Goal: Transaction & Acquisition: Purchase product/service

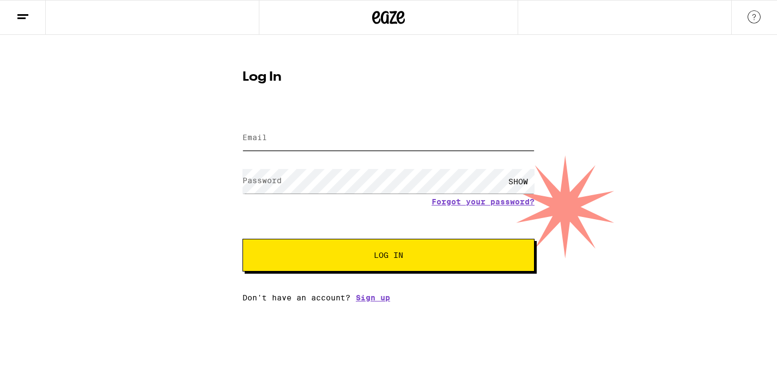
click at [333, 134] on input "Email" at bounding box center [388, 138] width 292 height 25
type input "autumn.alora.murray@gmail.com"
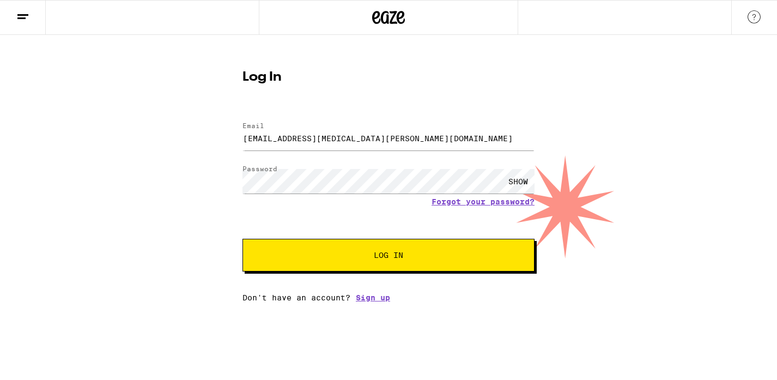
click at [515, 183] on div "SHOW" at bounding box center [518, 181] width 33 height 25
click at [515, 183] on div "HIDE" at bounding box center [518, 181] width 33 height 25
click at [389, 262] on button "Log In" at bounding box center [388, 255] width 292 height 33
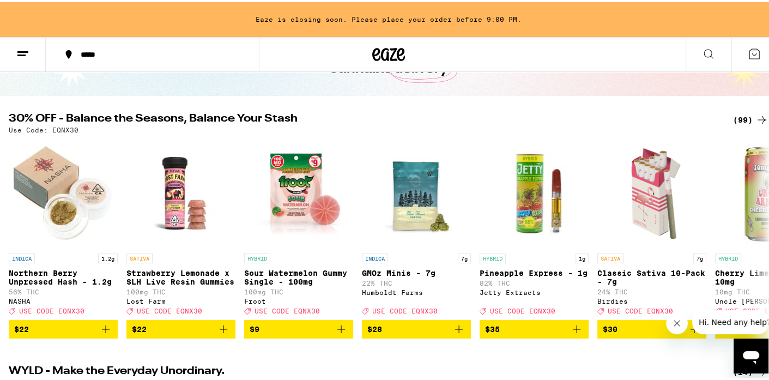
scroll to position [101, 0]
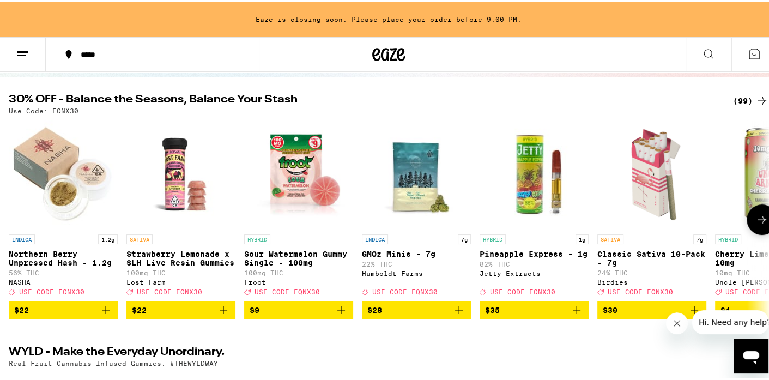
click at [575, 314] on icon "Add to bag" at bounding box center [576, 307] width 13 height 13
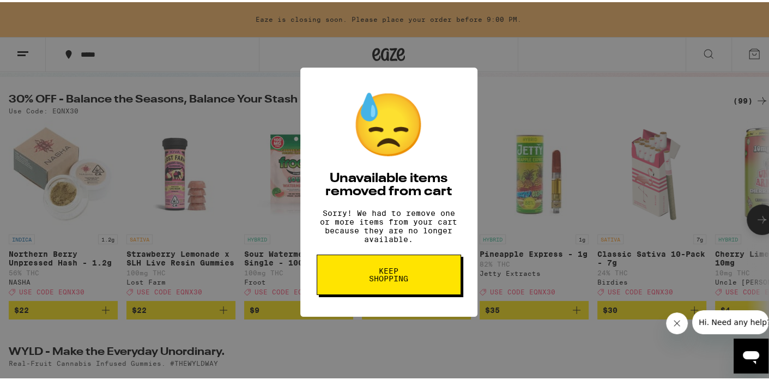
click at [397, 280] on span "Keep Shopping" at bounding box center [389, 272] width 56 height 15
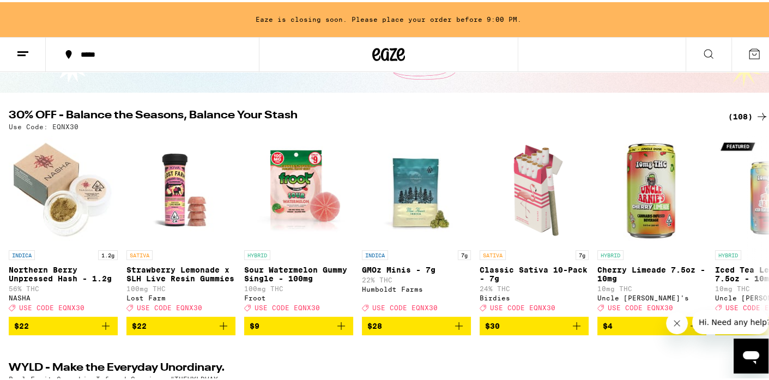
click at [755, 116] on icon at bounding box center [761, 114] width 13 height 13
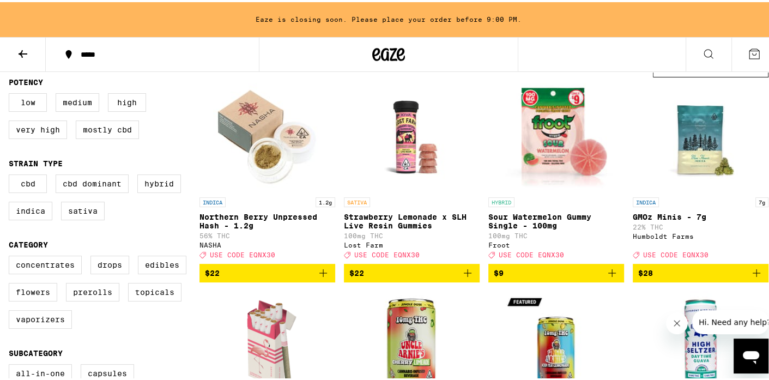
scroll to position [113, 0]
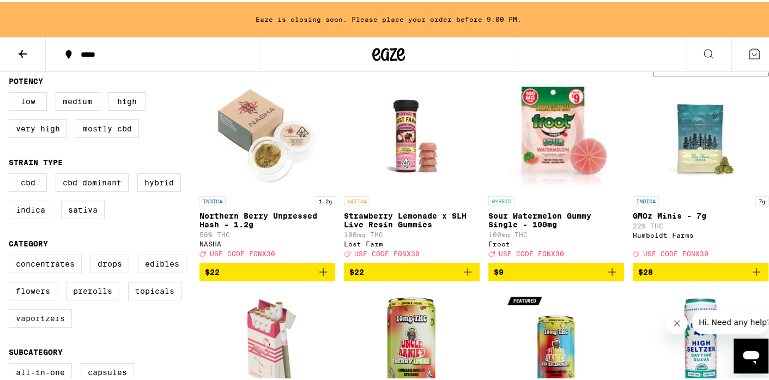
click at [45, 323] on label "Vaporizers" at bounding box center [40, 316] width 63 height 19
click at [11, 254] on input "Vaporizers" at bounding box center [11, 254] width 1 height 1
checkbox input "true"
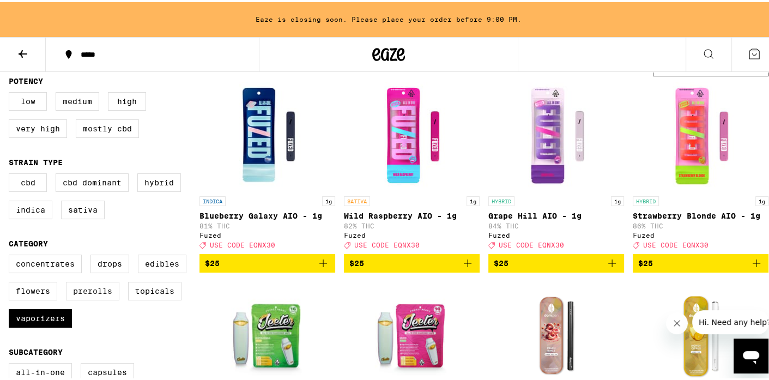
click at [104, 298] on label "Prerolls" at bounding box center [92, 289] width 53 height 19
click at [11, 254] on input "Prerolls" at bounding box center [11, 254] width 1 height 1
checkbox input "true"
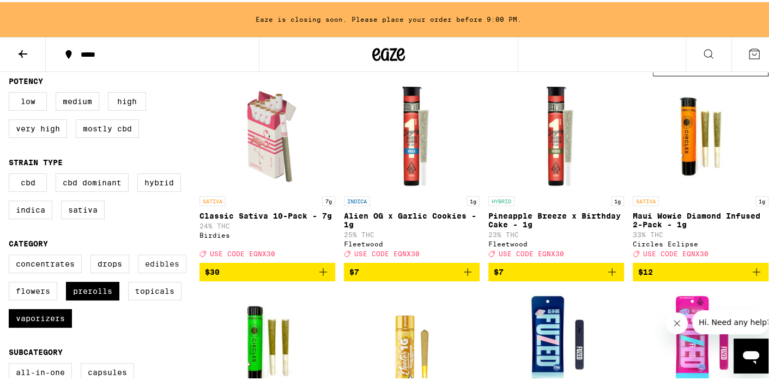
click at [162, 271] on label "Edibles" at bounding box center [162, 261] width 48 height 19
click at [11, 254] on input "Edibles" at bounding box center [11, 254] width 1 height 1
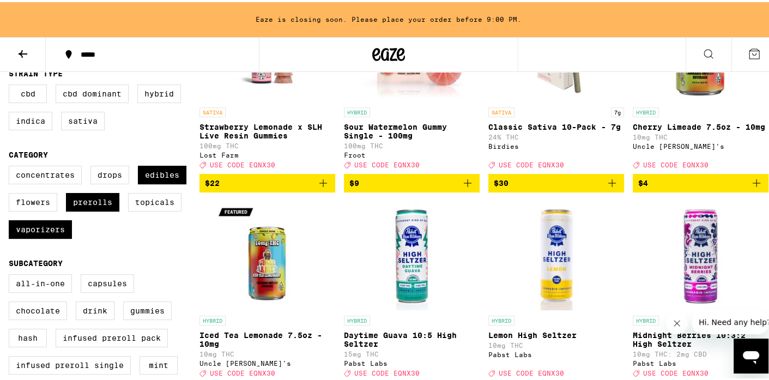
scroll to position [195, 0]
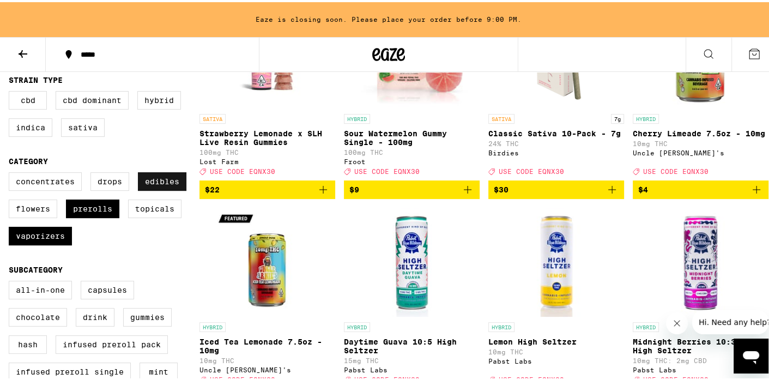
click at [178, 188] on label "Edibles" at bounding box center [162, 179] width 48 height 19
click at [11, 172] on input "Edibles" at bounding box center [11, 172] width 1 height 1
checkbox input "false"
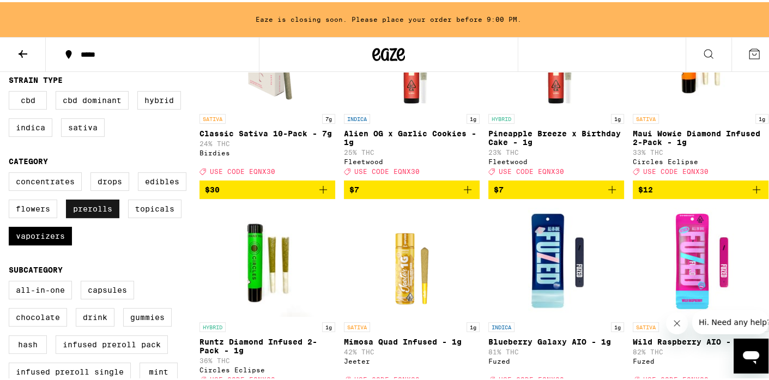
click at [101, 216] on label "Prerolls" at bounding box center [92, 206] width 53 height 19
click at [11, 172] on input "Prerolls" at bounding box center [11, 172] width 1 height 1
checkbox input "false"
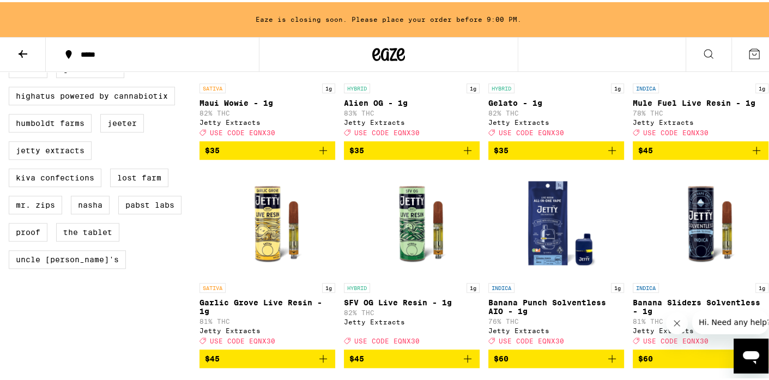
scroll to position [814, 0]
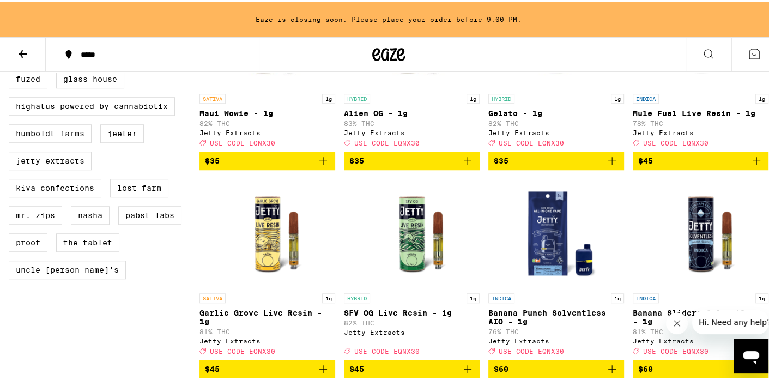
click at [699, 64] on button at bounding box center [708, 52] width 46 height 34
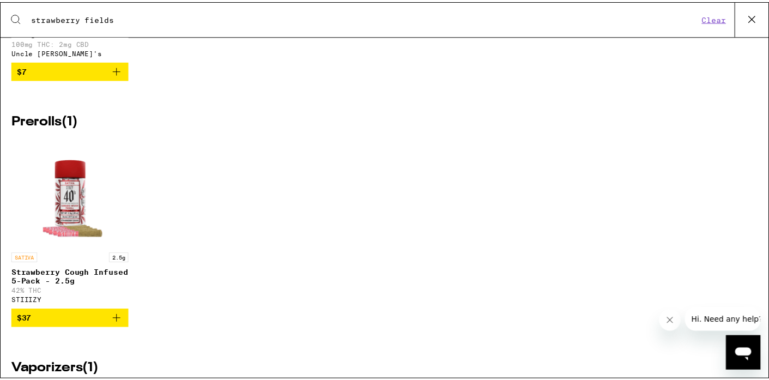
scroll to position [0, 0]
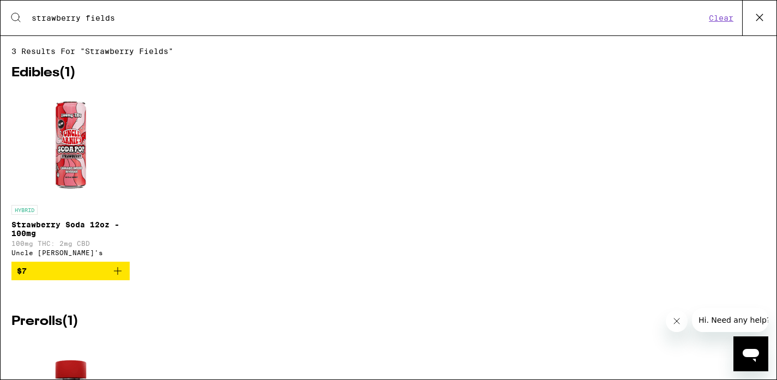
type input "strawberry fields"
click at [725, 19] on button "Clear" at bounding box center [721, 18] width 31 height 10
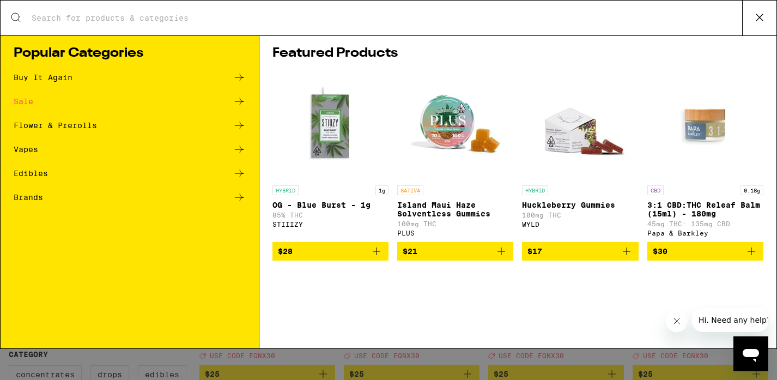
click at [761, 15] on icon at bounding box center [759, 17] width 16 height 16
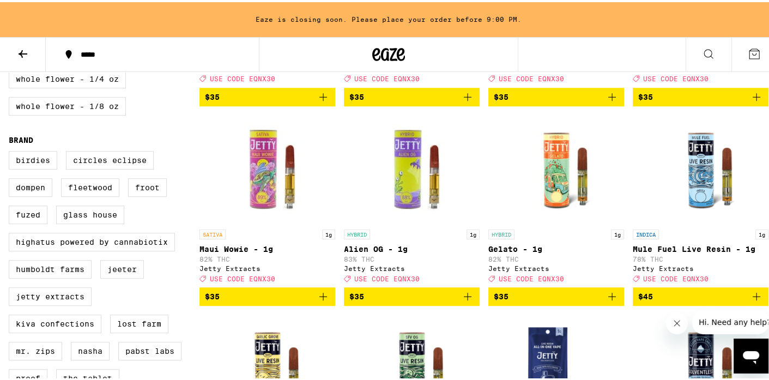
scroll to position [680, 0]
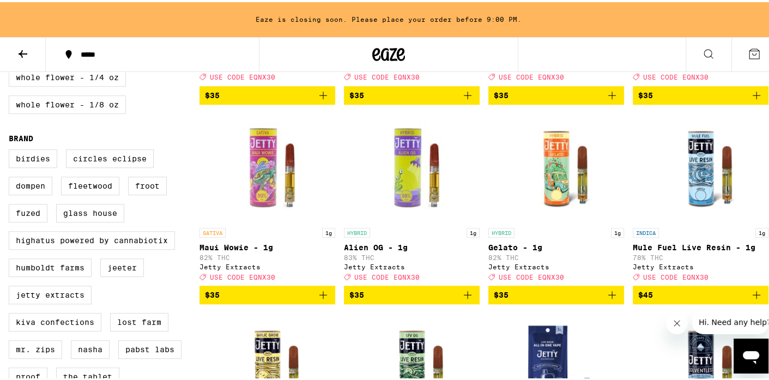
click at [611, 299] on icon "Add to bag" at bounding box center [611, 292] width 13 height 13
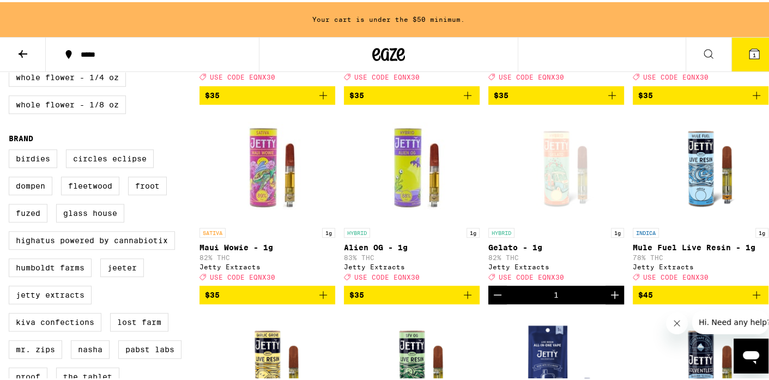
click at [390, 220] on img "Open page for Alien OG - 1g from Jetty Extracts" at bounding box center [411, 165] width 109 height 109
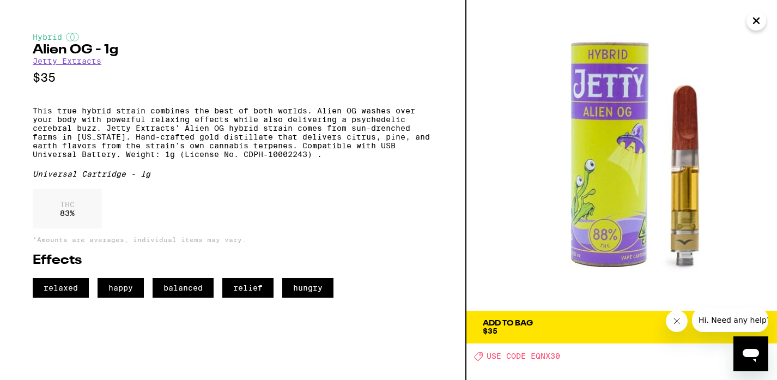
click at [760, 19] on icon "Close" at bounding box center [756, 21] width 13 height 16
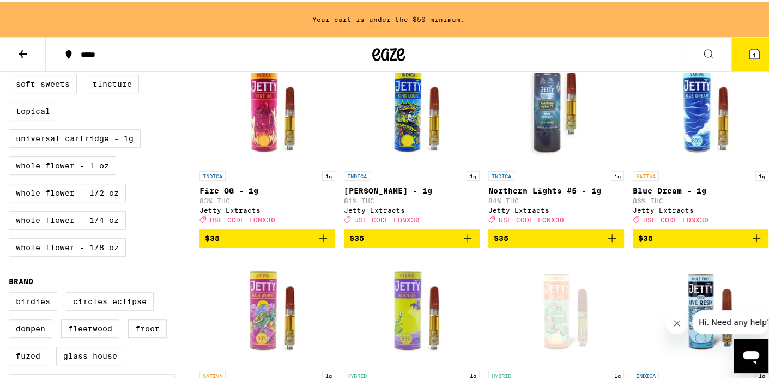
scroll to position [538, 0]
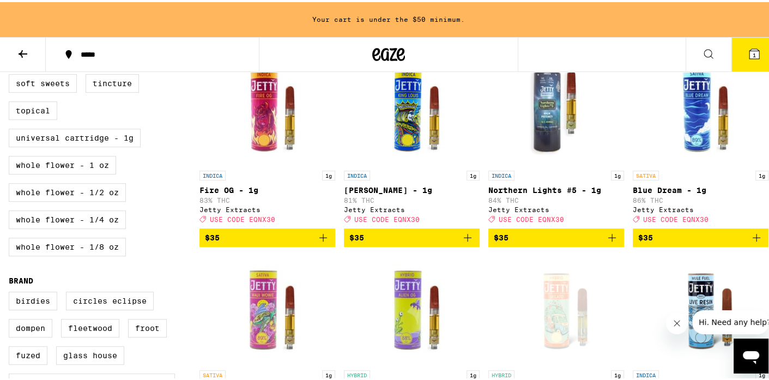
click at [553, 135] on img "Open page for Northern Lights #5 - 1g from Jetty Extracts" at bounding box center [556, 108] width 109 height 109
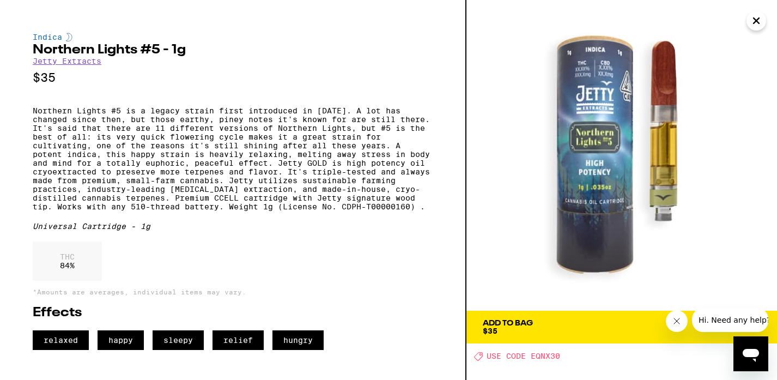
click at [758, 25] on icon "Close" at bounding box center [756, 21] width 13 height 16
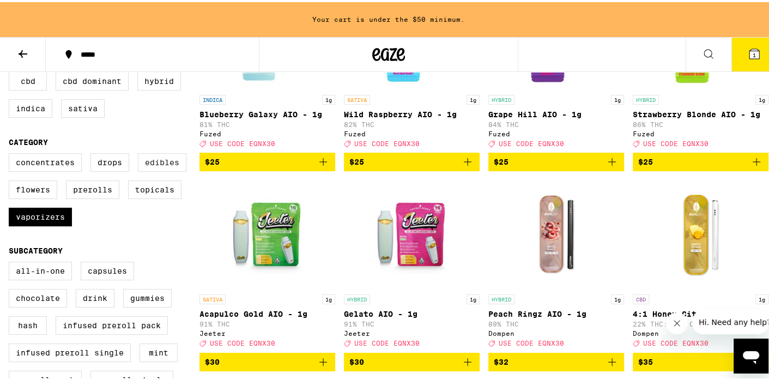
scroll to position [209, 0]
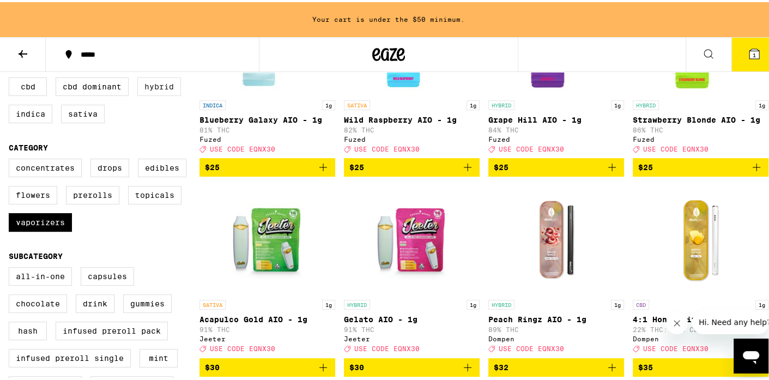
click at [166, 94] on label "Hybrid" at bounding box center [159, 84] width 44 height 19
click at [11, 77] on input "Hybrid" at bounding box center [11, 77] width 1 height 1
checkbox input "true"
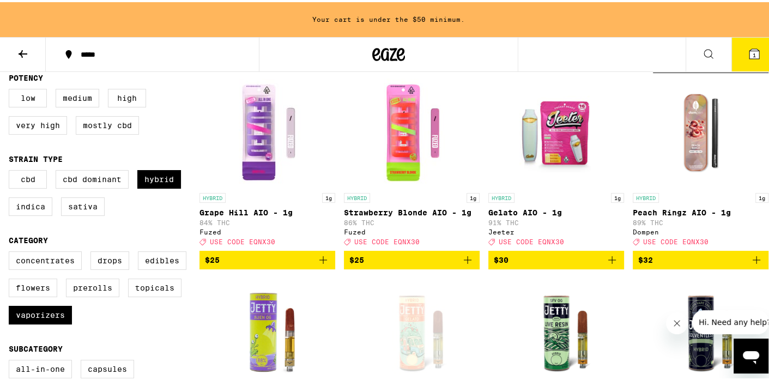
scroll to position [87, 0]
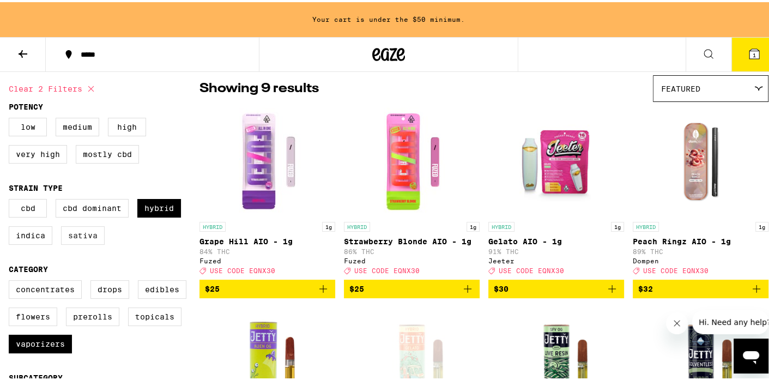
click at [77, 240] on label "Sativa" at bounding box center [83, 233] width 44 height 19
click at [11, 199] on input "Sativa" at bounding box center [11, 198] width 1 height 1
checkbox input "true"
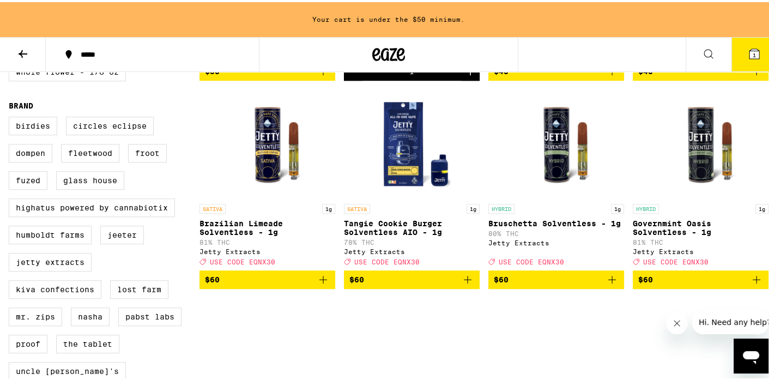
scroll to position [712, 0]
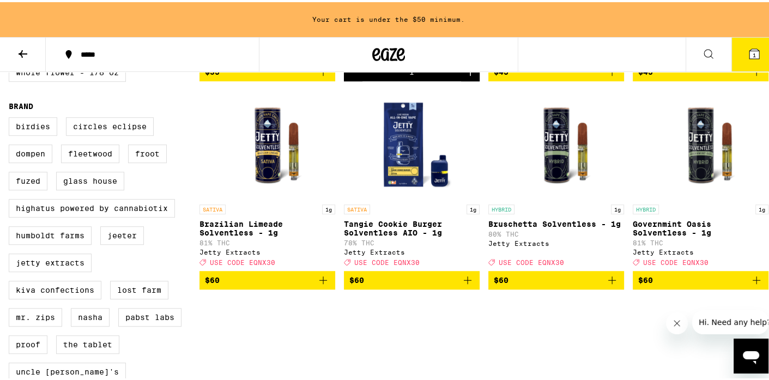
click at [282, 179] on img "Open page for Brazilian Limeade Solventless - 1g from Jetty Extracts" at bounding box center [267, 142] width 109 height 109
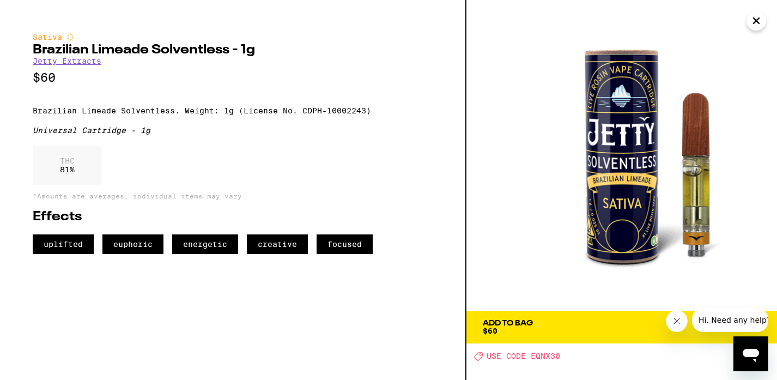
click at [751, 22] on icon "Close" at bounding box center [756, 21] width 13 height 16
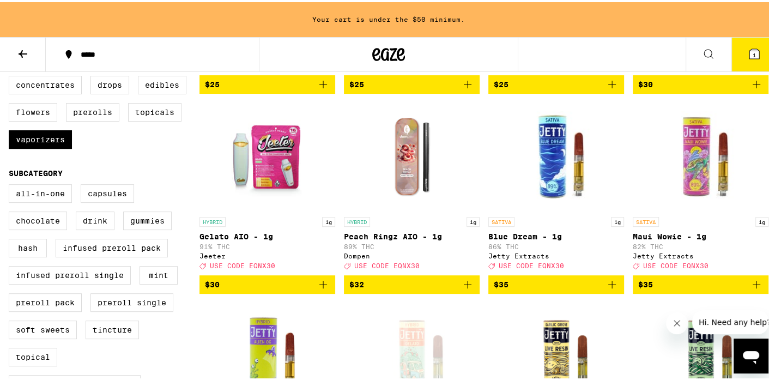
scroll to position [283, 0]
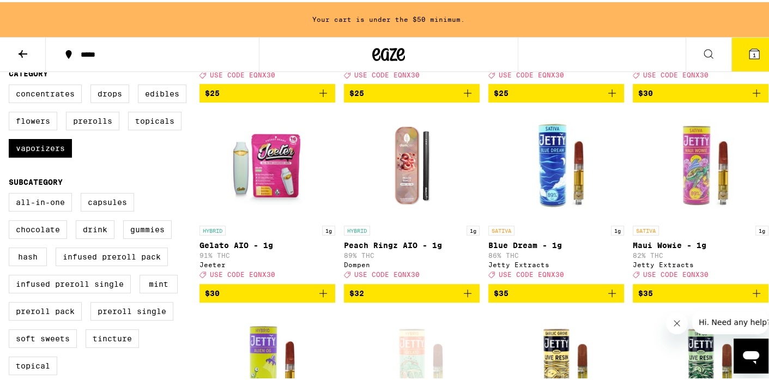
click at [702, 166] on img "Open page for Maui Wowie - 1g from Jetty Extracts" at bounding box center [700, 163] width 109 height 109
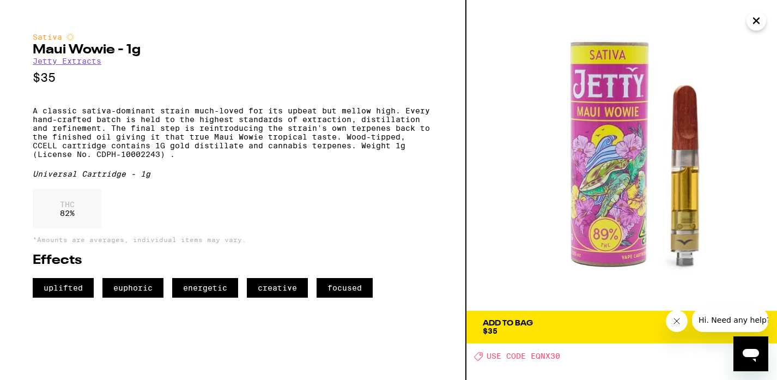
click at [760, 23] on icon "Close" at bounding box center [756, 21] width 13 height 16
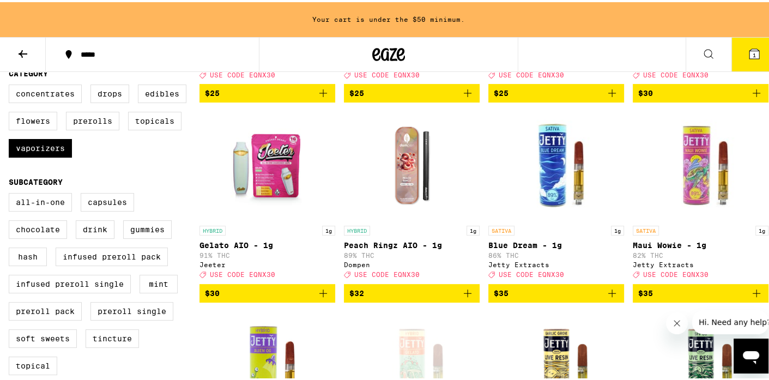
click at [641, 295] on span "$35" at bounding box center [645, 291] width 15 height 9
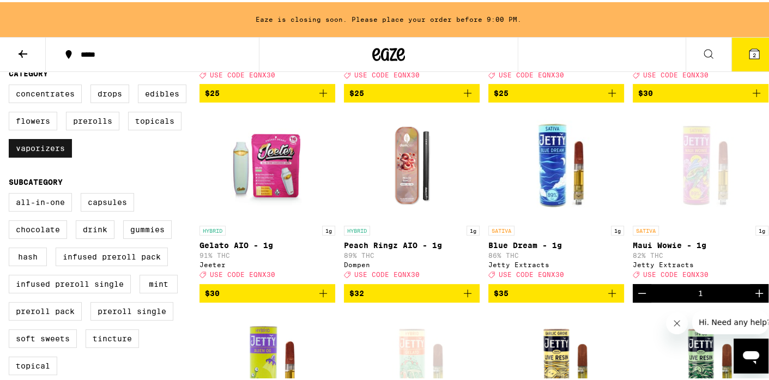
click at [61, 155] on label "Vaporizers" at bounding box center [40, 146] width 63 height 19
click at [11, 84] on input "Vaporizers" at bounding box center [11, 84] width 1 height 1
checkbox input "false"
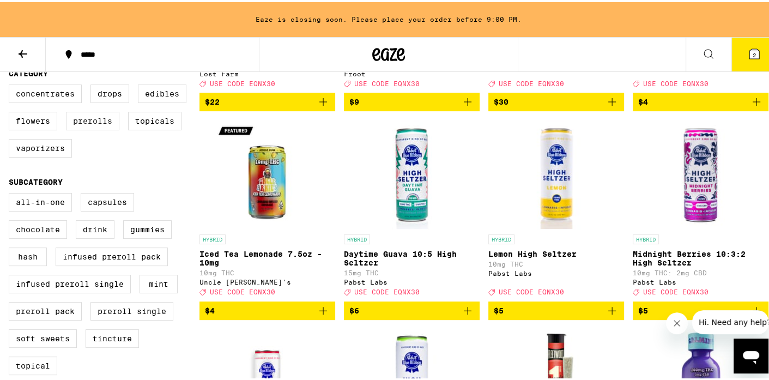
click at [105, 128] on label "Prerolls" at bounding box center [92, 119] width 53 height 19
click at [11, 84] on input "Prerolls" at bounding box center [11, 84] width 1 height 1
checkbox input "true"
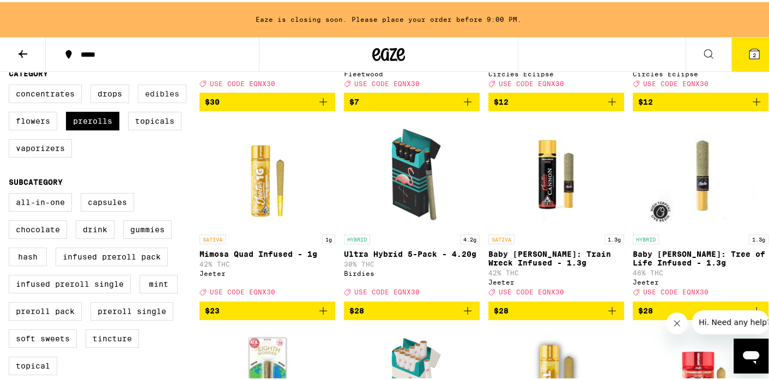
click at [171, 101] on label "Edibles" at bounding box center [162, 91] width 48 height 19
click at [11, 84] on input "Edibles" at bounding box center [11, 84] width 1 height 1
checkbox input "true"
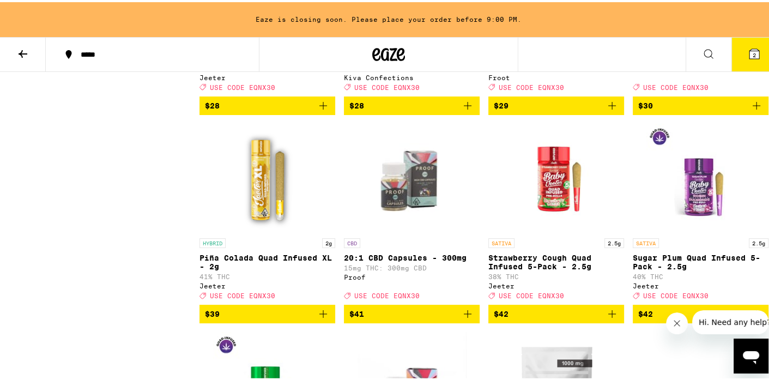
scroll to position [2368, 0]
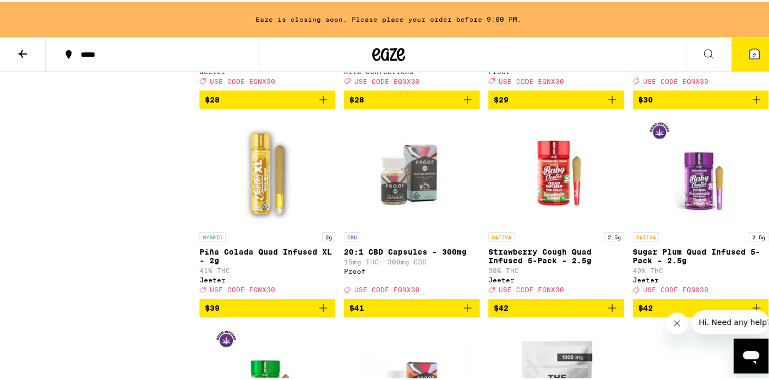
click at [716, 104] on span "$30" at bounding box center [700, 97] width 125 height 13
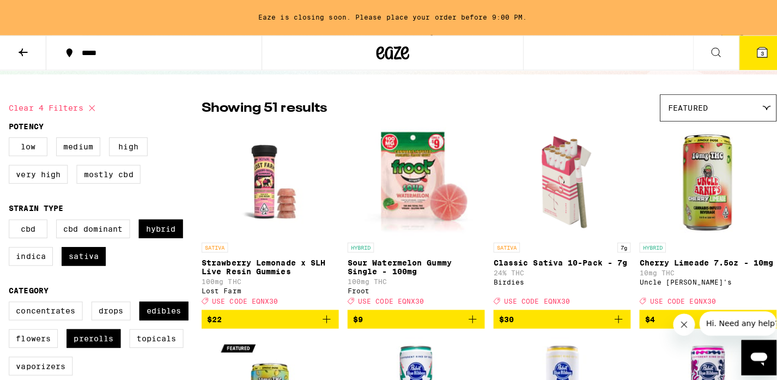
scroll to position [66, 0]
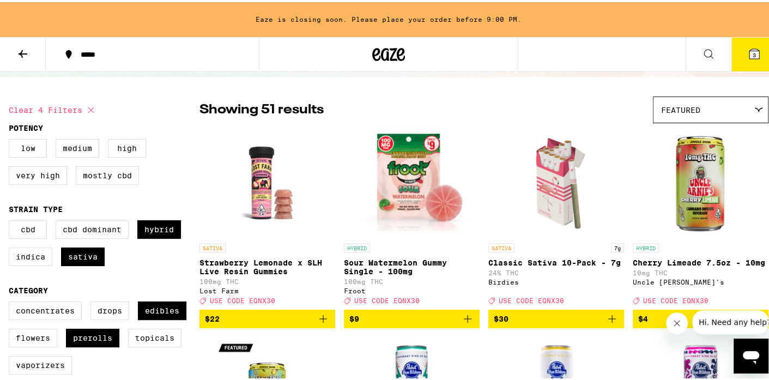
click at [438, 326] on button "$9" at bounding box center [412, 316] width 136 height 19
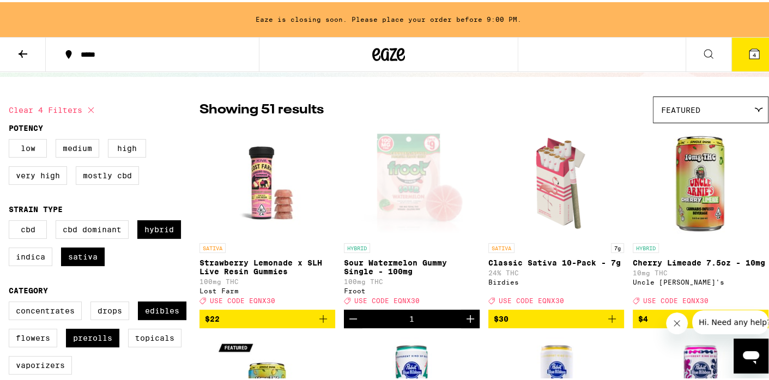
click at [749, 48] on icon at bounding box center [754, 52] width 10 height 10
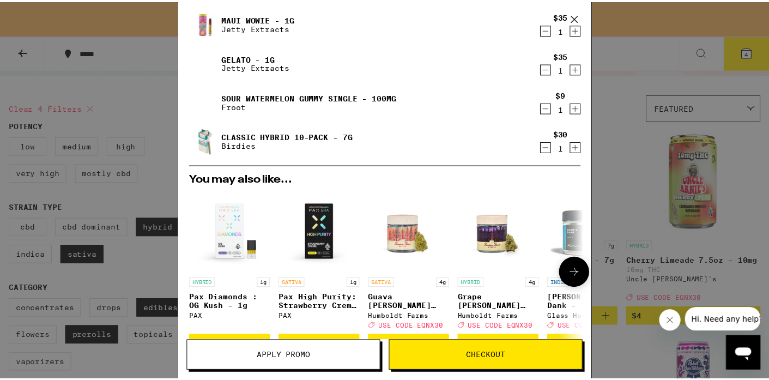
scroll to position [66, 0]
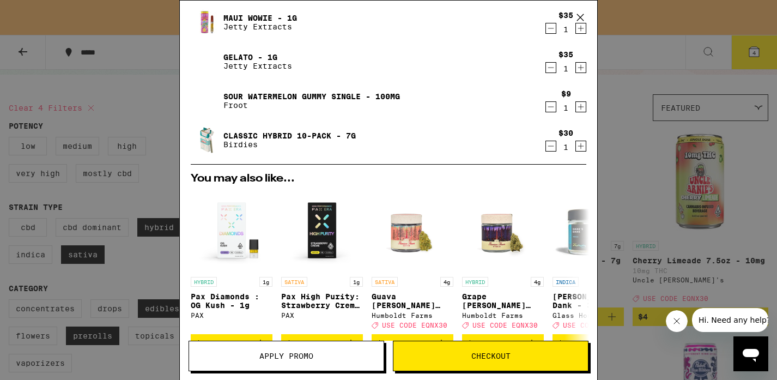
click at [354, 350] on button "Apply Promo" at bounding box center [287, 356] width 196 height 31
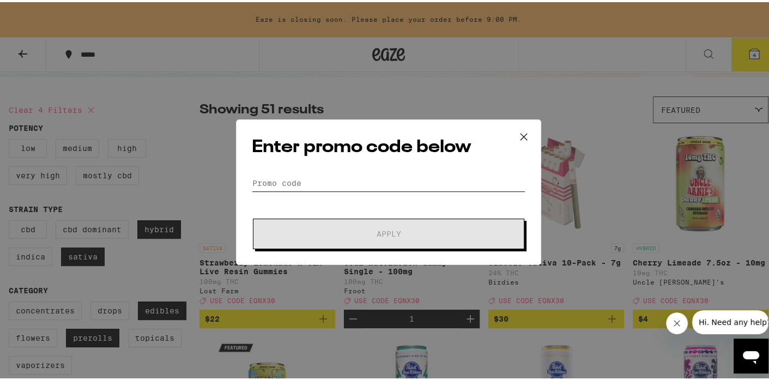
click at [478, 180] on input "Promo Code" at bounding box center [389, 181] width 274 height 16
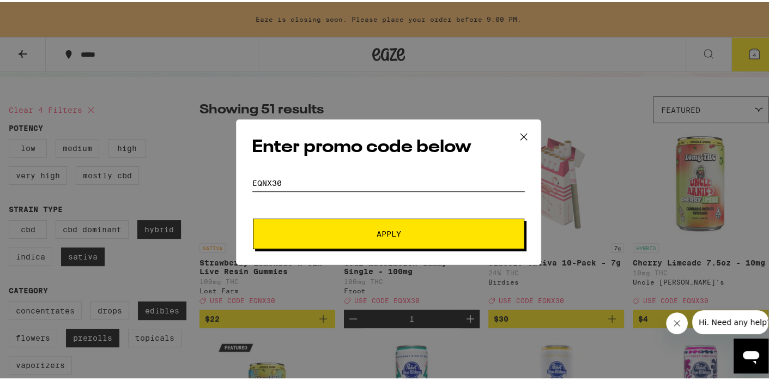
type input "EQNX30"
click at [432, 241] on button "Apply" at bounding box center [388, 231] width 271 height 31
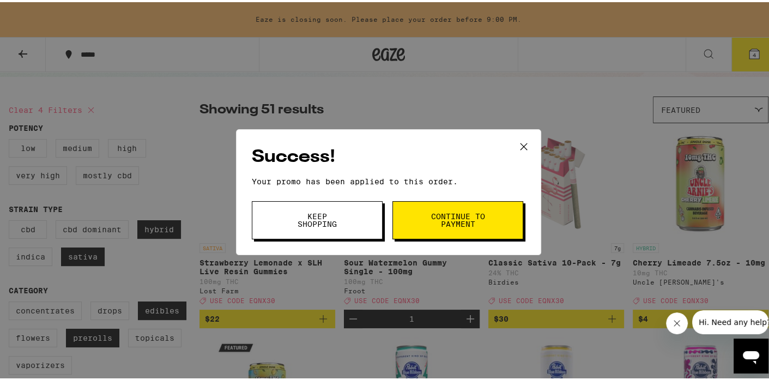
click at [447, 215] on span "Continue to payment" at bounding box center [458, 217] width 56 height 15
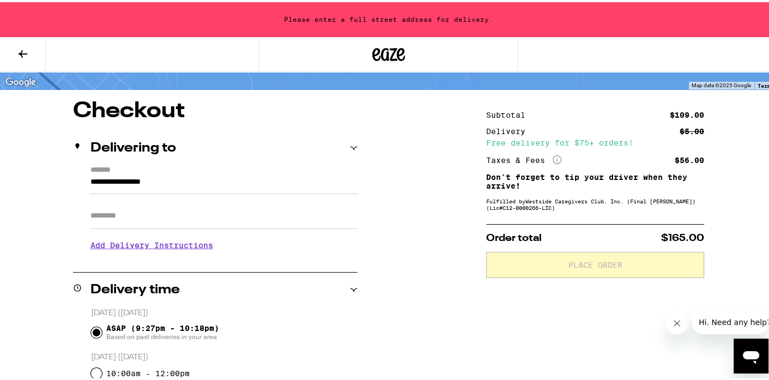
scroll to position [69, 0]
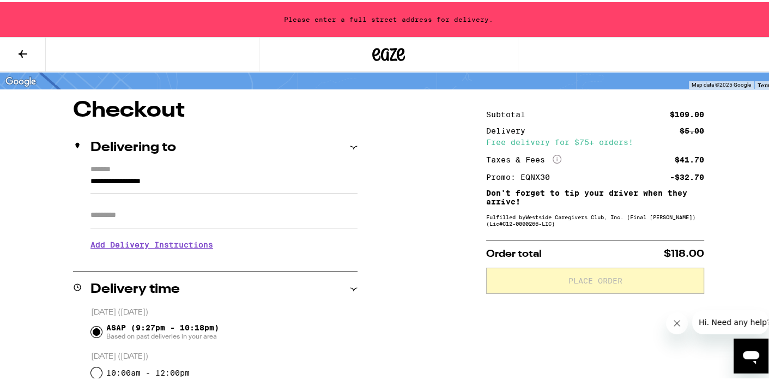
click at [190, 226] on input "Apt/Suite" at bounding box center [223, 213] width 267 height 26
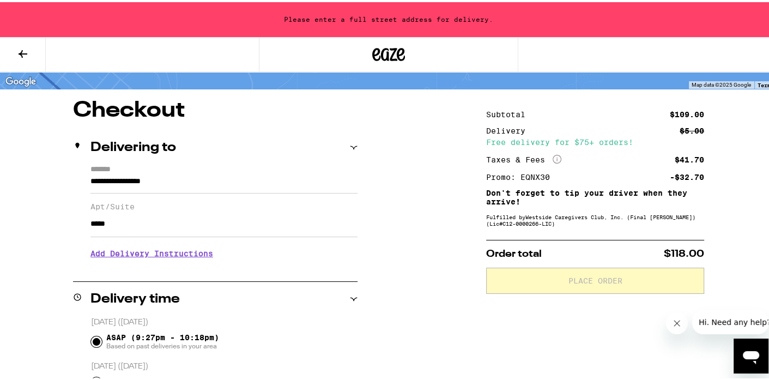
type input "*****"
click at [168, 256] on h3 "Add Delivery Instructions" at bounding box center [223, 251] width 267 height 25
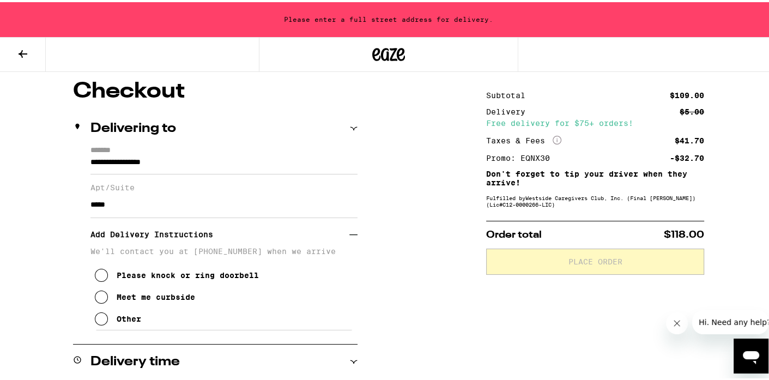
scroll to position [89, 0]
click at [87, 159] on div "**********" at bounding box center [215, 235] width 284 height 184
click at [90, 161] on input "**********" at bounding box center [223, 162] width 267 height 19
click at [102, 162] on input "**********" at bounding box center [223, 162] width 267 height 19
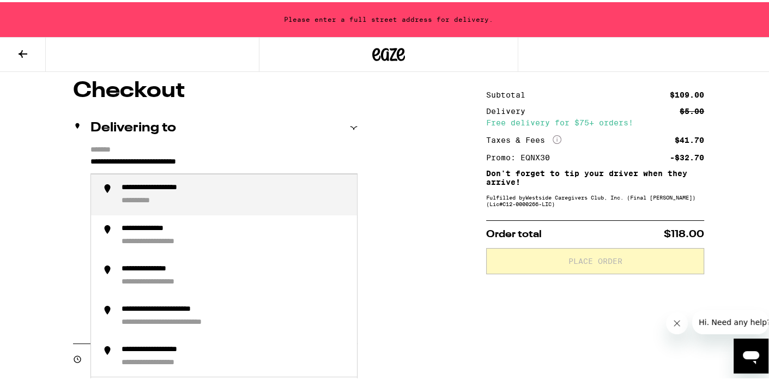
click at [136, 194] on div "**********" at bounding box center [235, 192] width 227 height 23
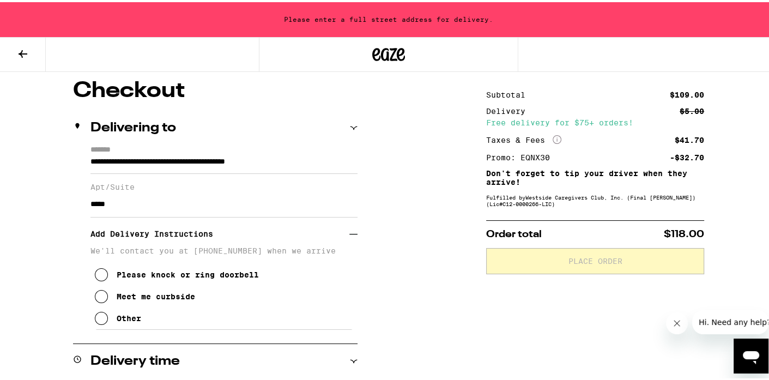
type input "**********"
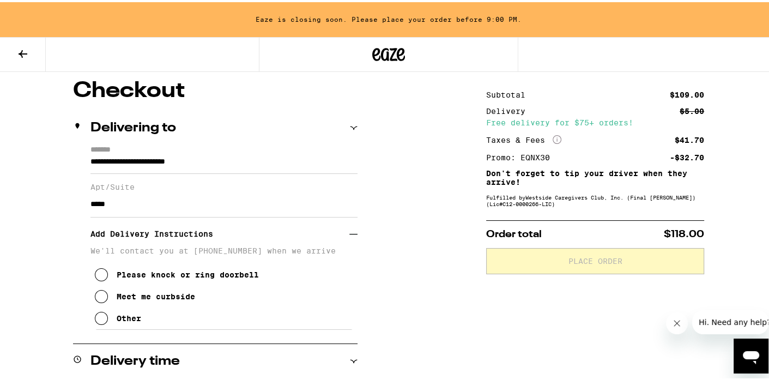
click at [99, 276] on icon at bounding box center [101, 272] width 13 height 13
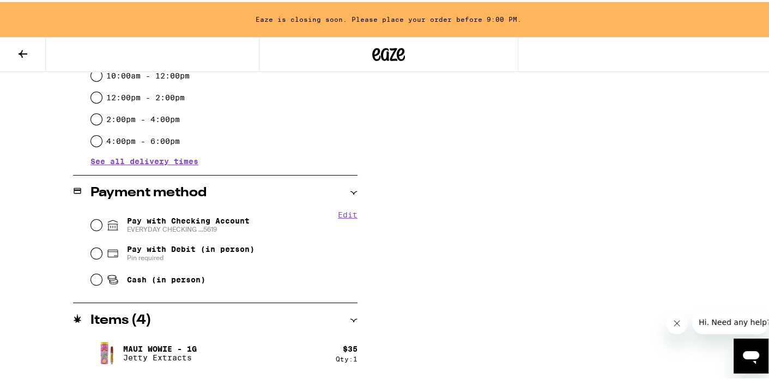
scroll to position [459, 0]
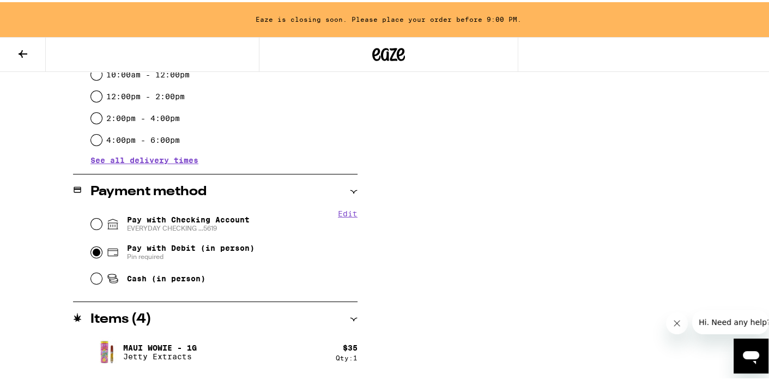
click at [94, 253] on input "Pay with Debit (in person) Pin required" at bounding box center [96, 250] width 11 height 11
radio input "true"
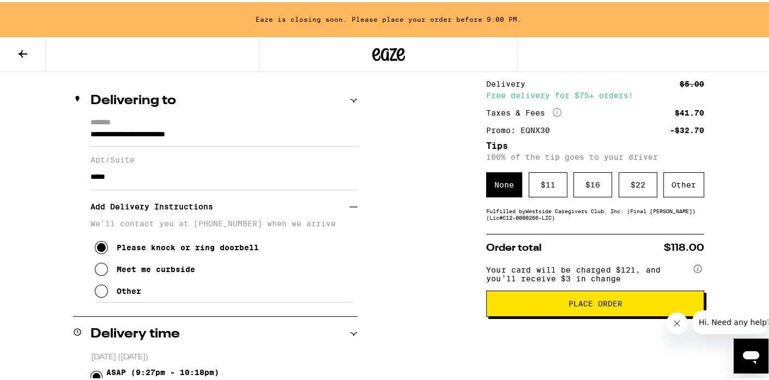
scroll to position [113, 0]
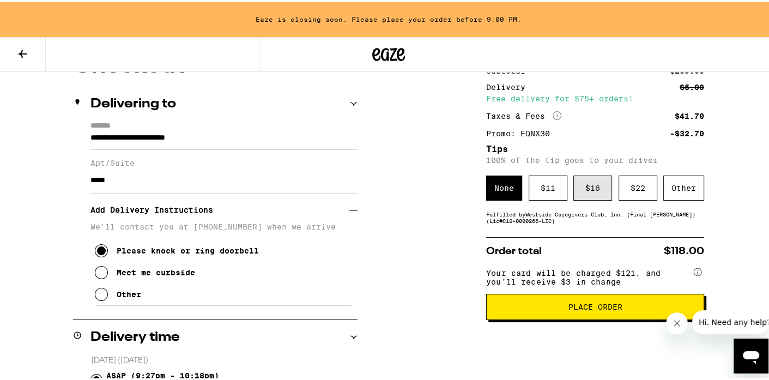
click at [585, 192] on div "$ 16" at bounding box center [592, 185] width 39 height 25
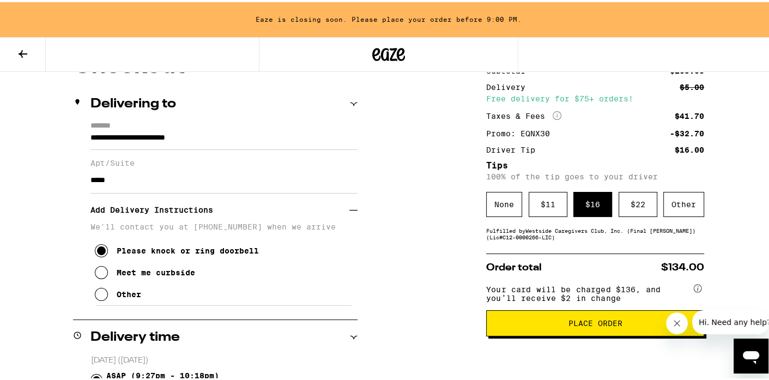
click at [584, 325] on span "Place Order" at bounding box center [595, 321] width 54 height 8
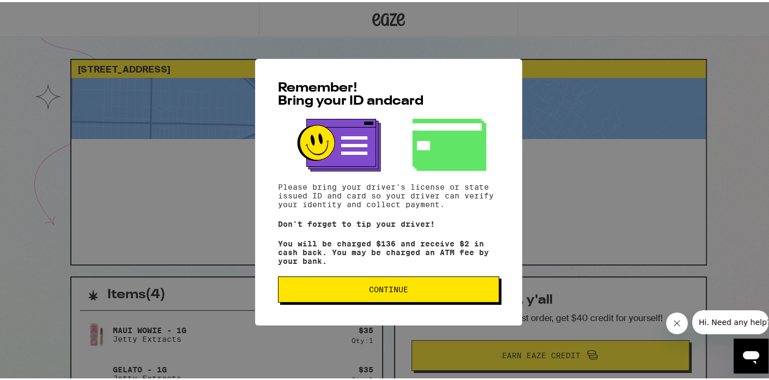
click at [422, 286] on button "Continue" at bounding box center [388, 287] width 221 height 26
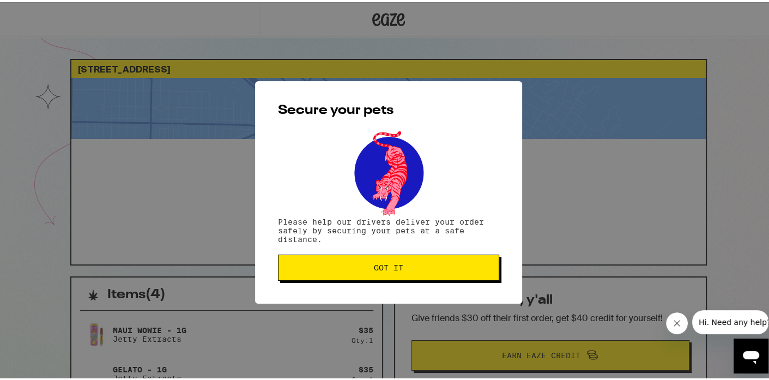
click at [446, 269] on span "Got it" at bounding box center [388, 266] width 203 height 8
